Goal: Information Seeking & Learning: Learn about a topic

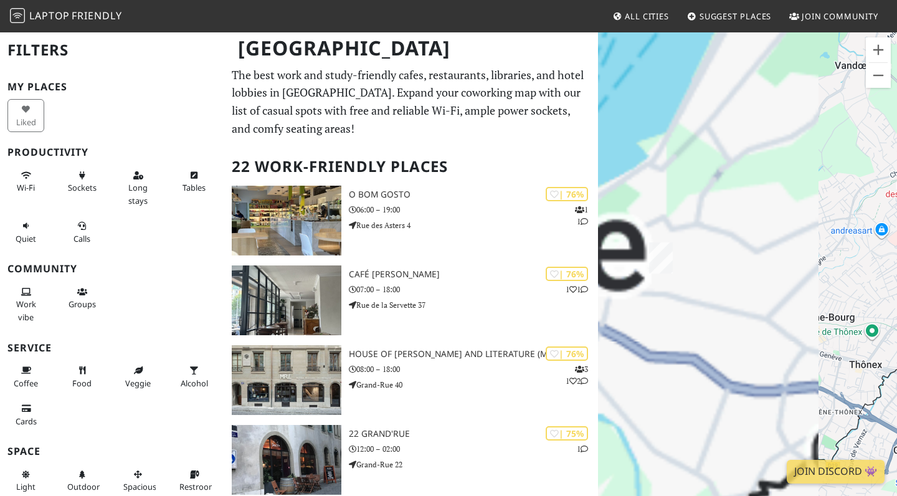
drag, startPoint x: 659, startPoint y: 346, endPoint x: 896, endPoint y: 110, distance: 335.2
click at [896, 110] on div at bounding box center [747, 279] width 299 height 496
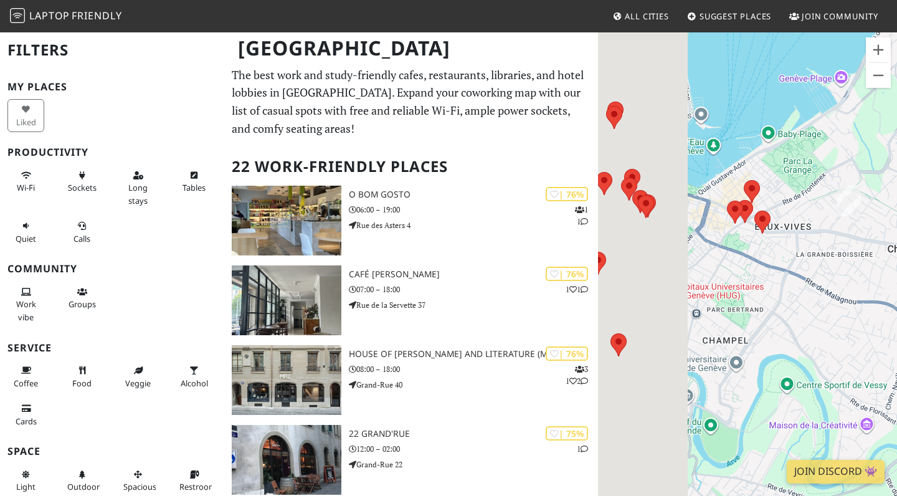
drag, startPoint x: 667, startPoint y: 163, endPoint x: 872, endPoint y: 161, distance: 205.6
click at [875, 163] on div at bounding box center [747, 279] width 299 height 496
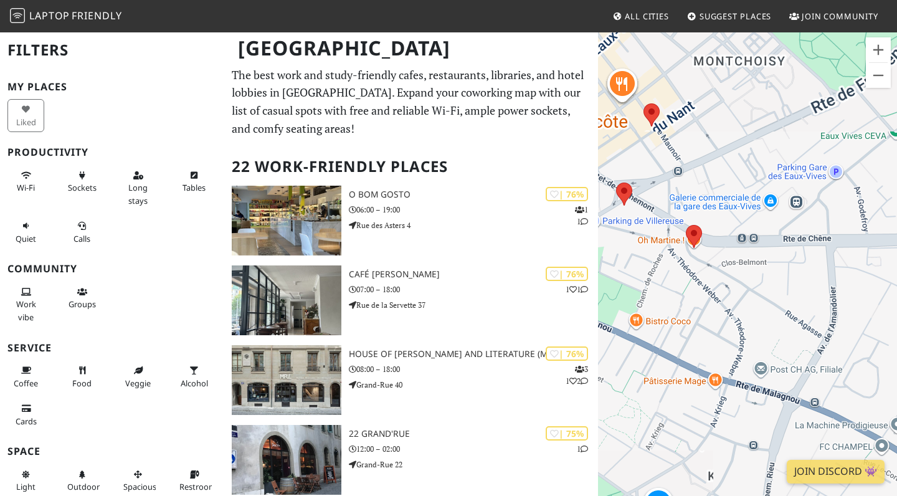
click at [686, 225] on area at bounding box center [686, 225] width 0 height 0
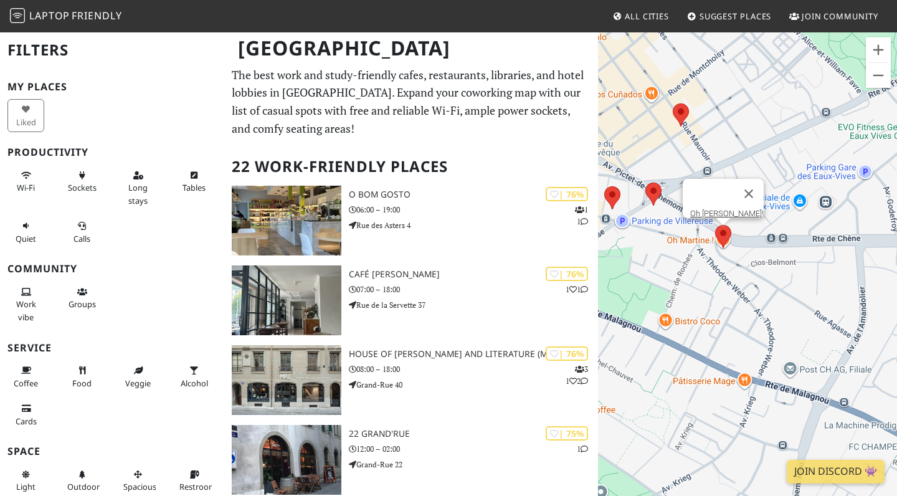
drag, startPoint x: 645, startPoint y: 285, endPoint x: 778, endPoint y: 300, distance: 134.2
click at [778, 300] on div "Oh [PERSON_NAME]!" at bounding box center [747, 279] width 299 height 496
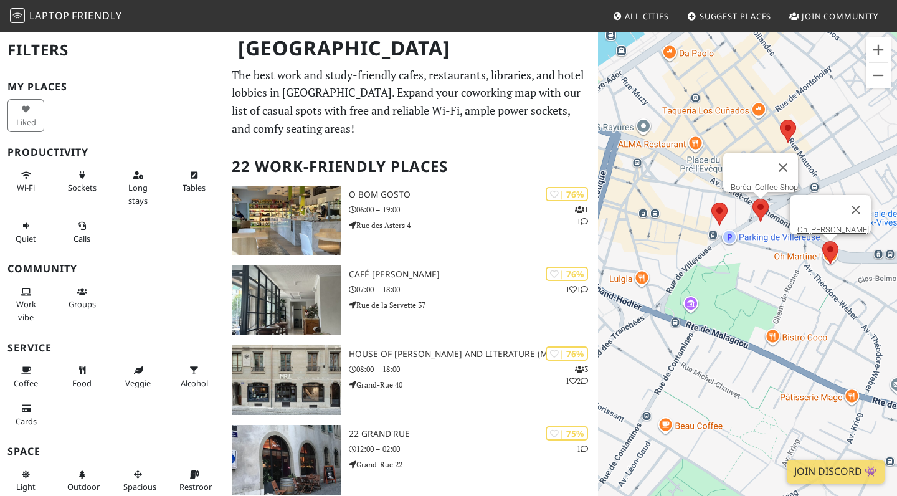
click at [753, 199] on area at bounding box center [753, 199] width 0 height 0
click at [711, 202] on area at bounding box center [711, 202] width 0 height 0
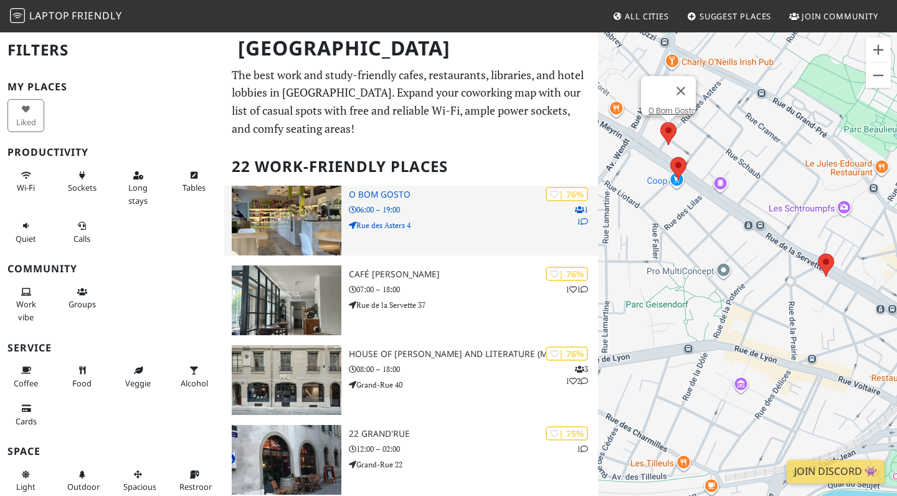
click at [362, 189] on h3 "O Bom Gosto" at bounding box center [473, 194] width 249 height 11
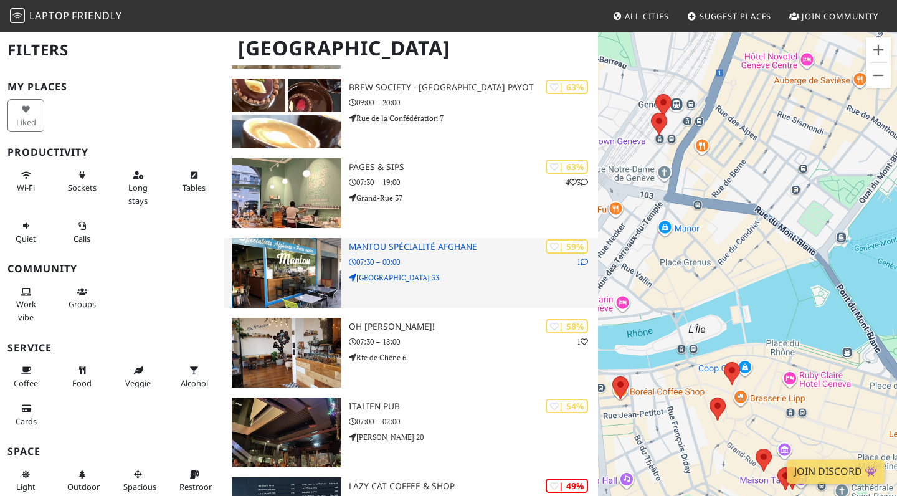
scroll to position [1078, 0]
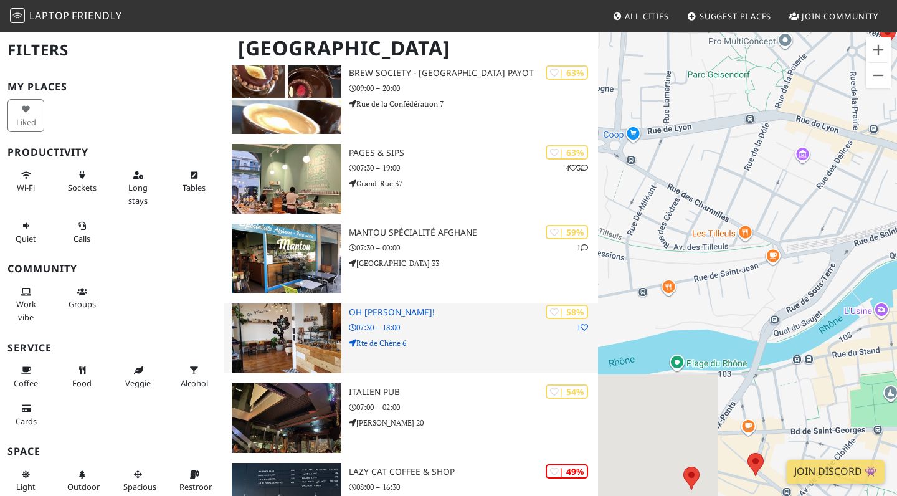
click at [460, 345] on p "Rte de Chêne 6" at bounding box center [473, 343] width 249 height 12
click at [288, 350] on img at bounding box center [287, 338] width 110 height 70
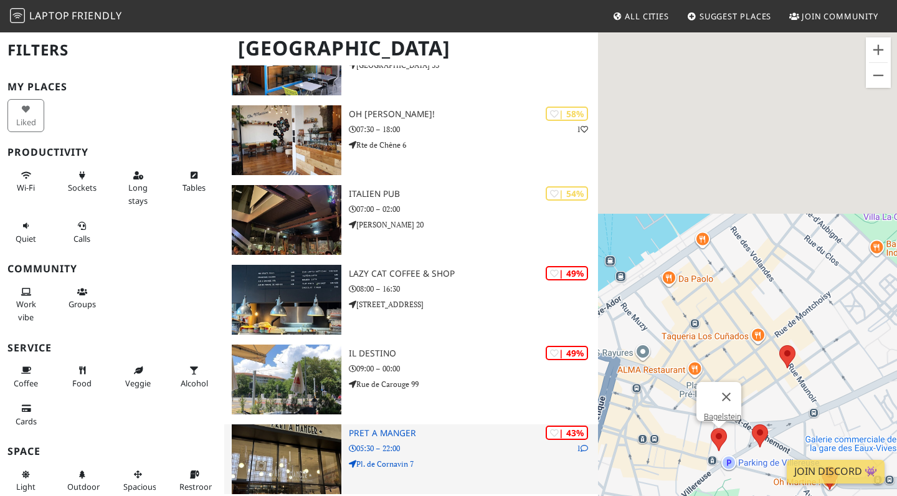
scroll to position [1453, 0]
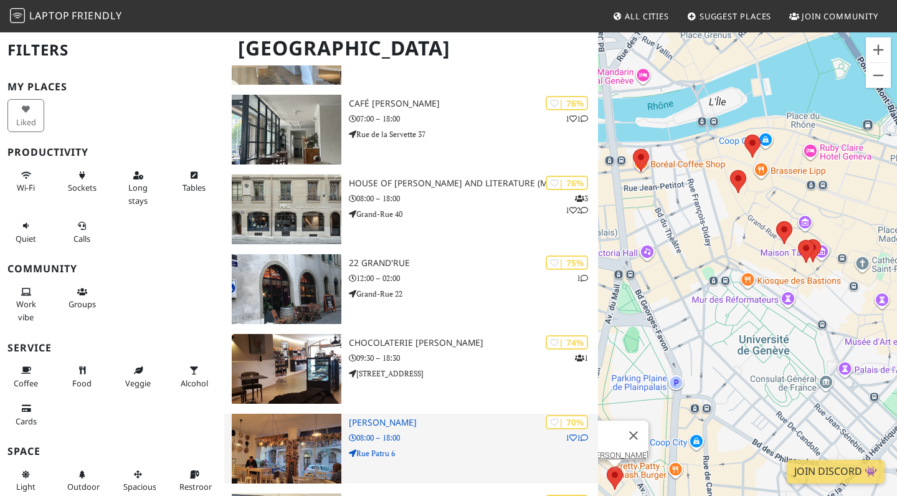
click at [379, 417] on h3 "[PERSON_NAME]" at bounding box center [473, 422] width 249 height 11
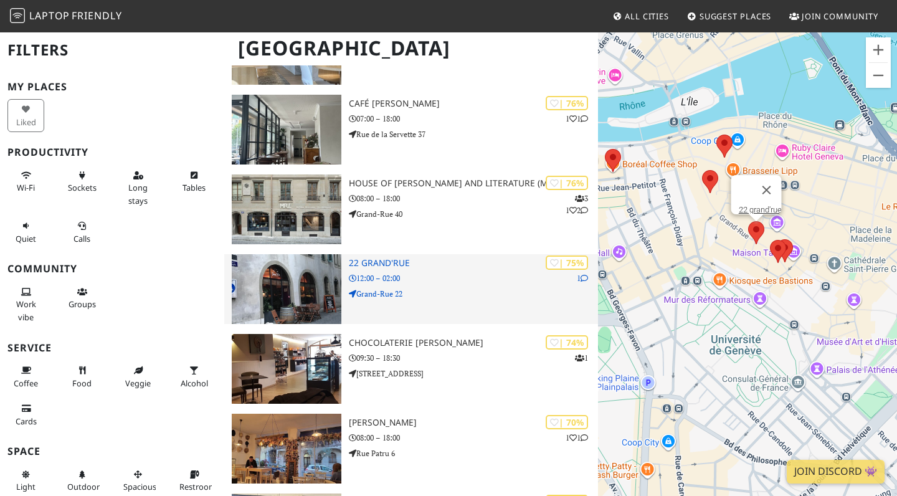
click at [310, 271] on img at bounding box center [287, 289] width 110 height 70
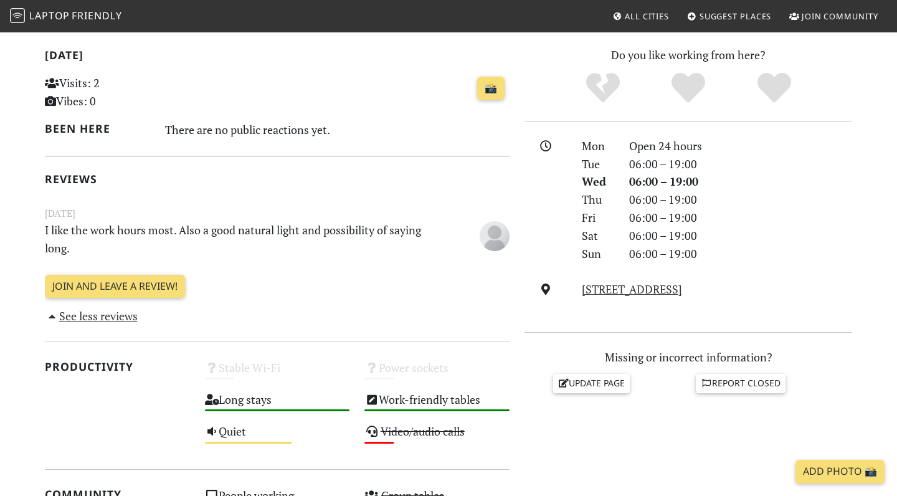
scroll to position [268, 0]
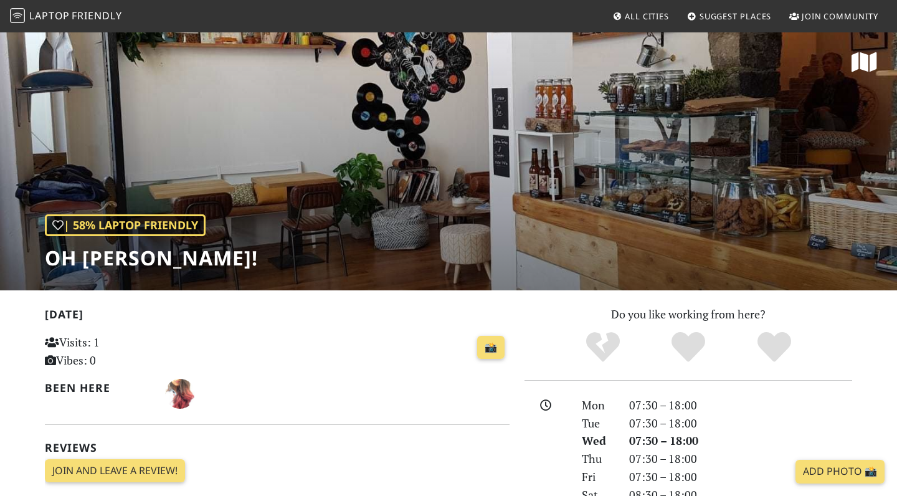
scroll to position [15, 0]
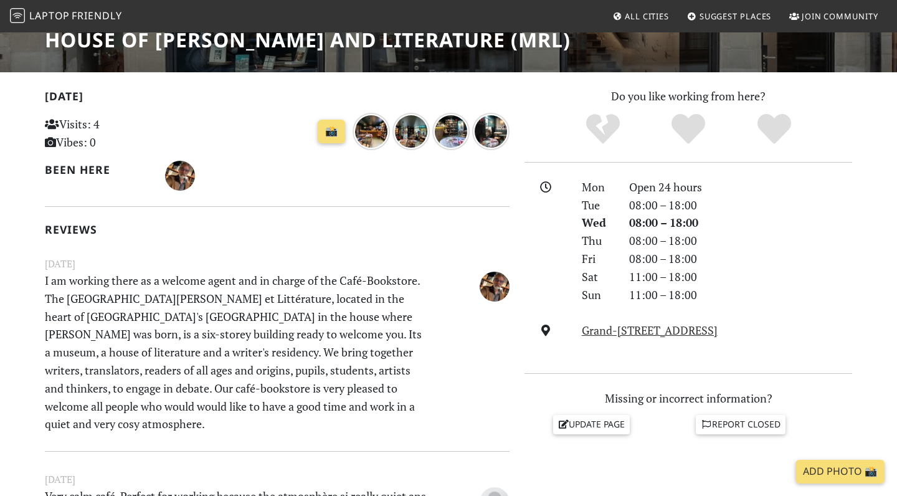
scroll to position [436, 0]
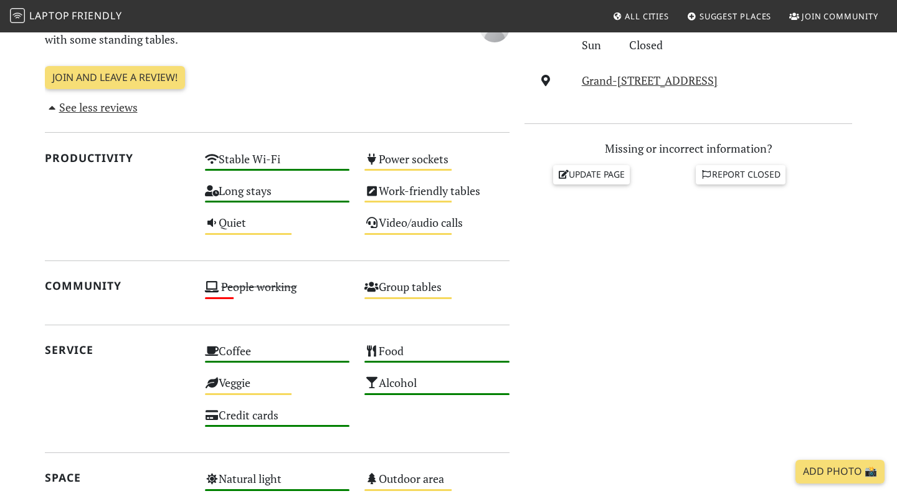
scroll to position [469, 0]
